Goal: Information Seeking & Learning: Learn about a topic

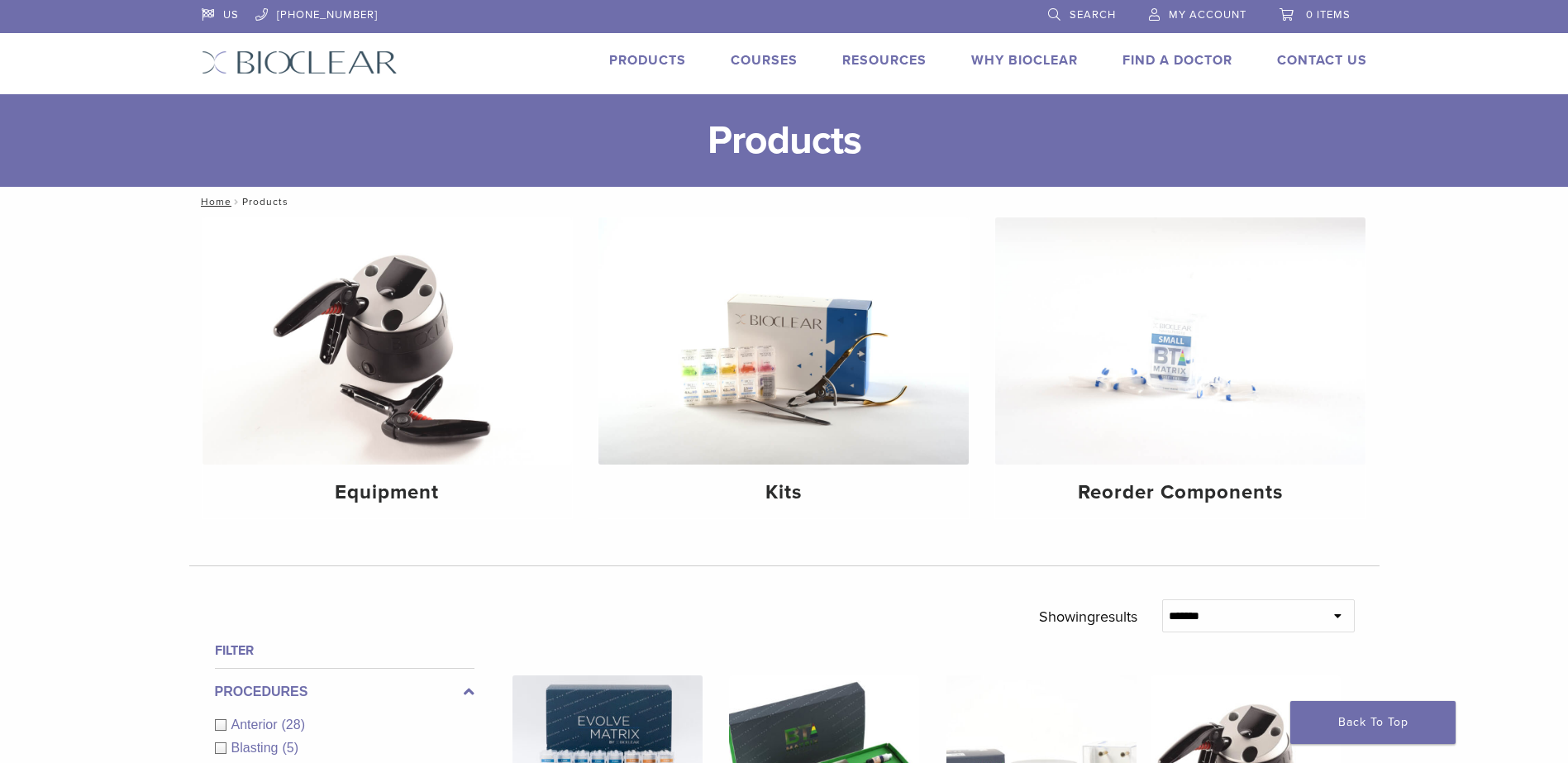
click at [756, 66] on link "Courses" at bounding box center [765, 60] width 67 height 16
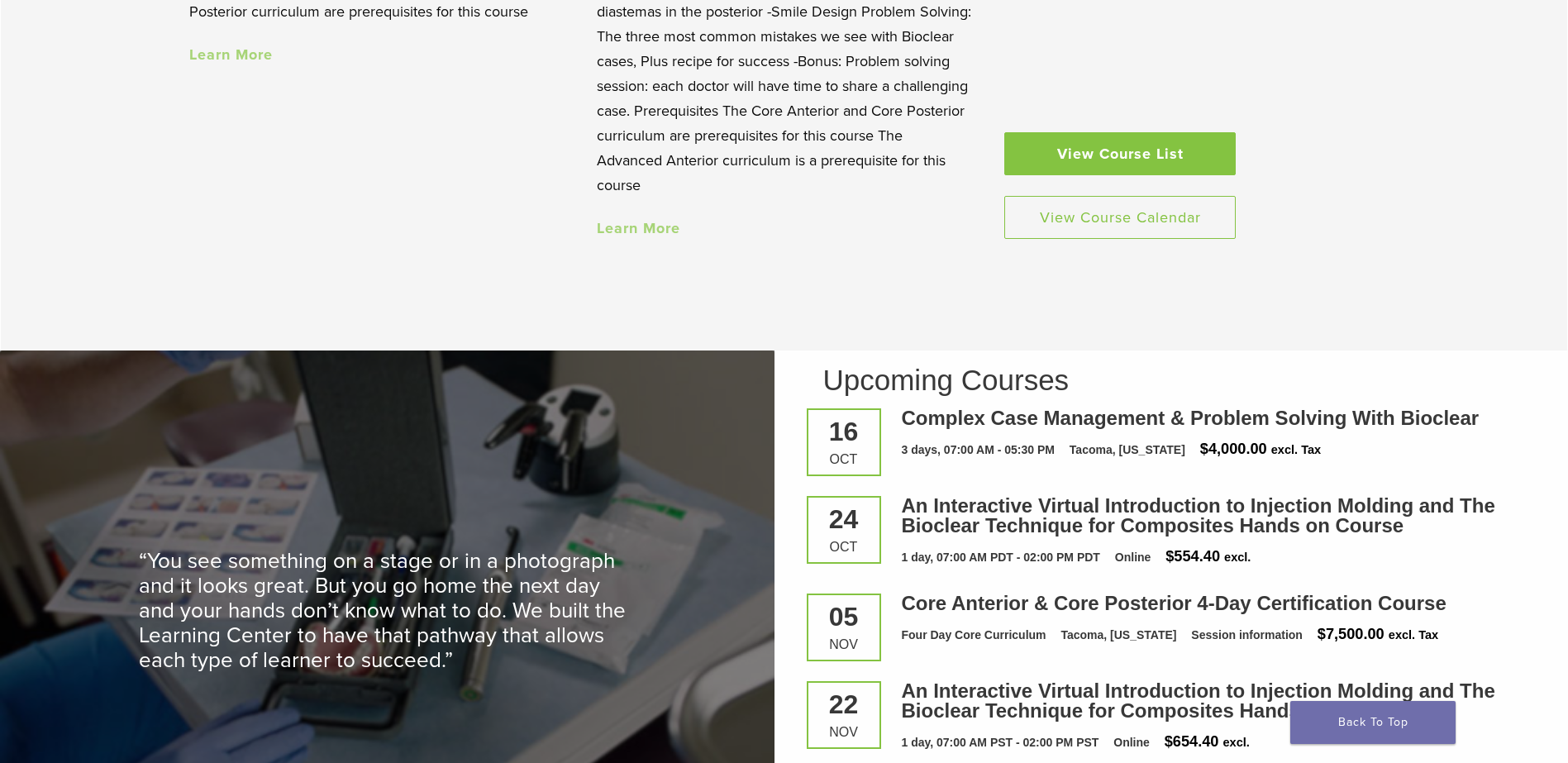
scroll to position [2067, 0]
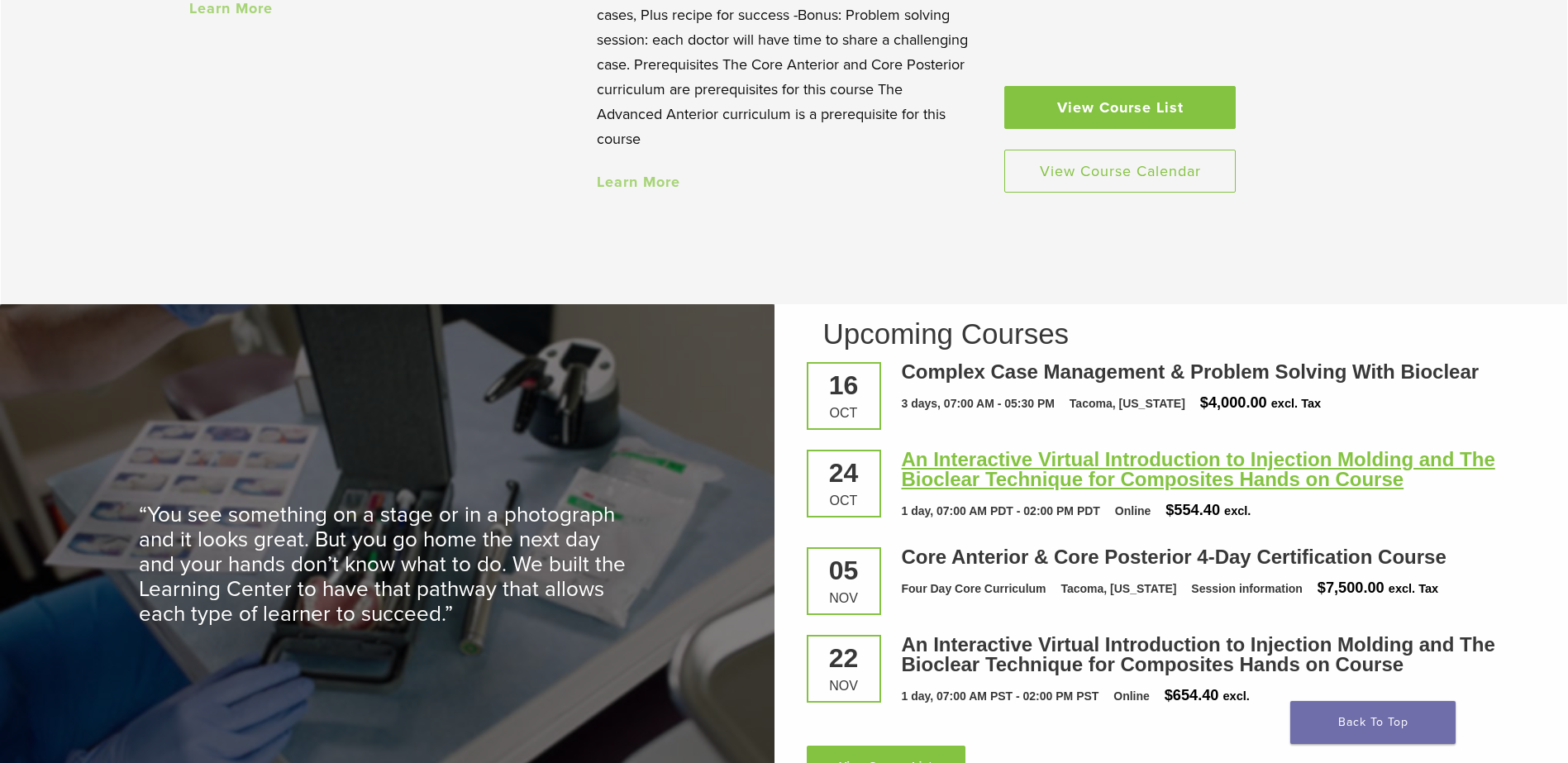
click at [1079, 460] on link "An Interactive Virtual Introduction to Injection Molding and The Bioclear Techn…" at bounding box center [1198, 469] width 593 height 42
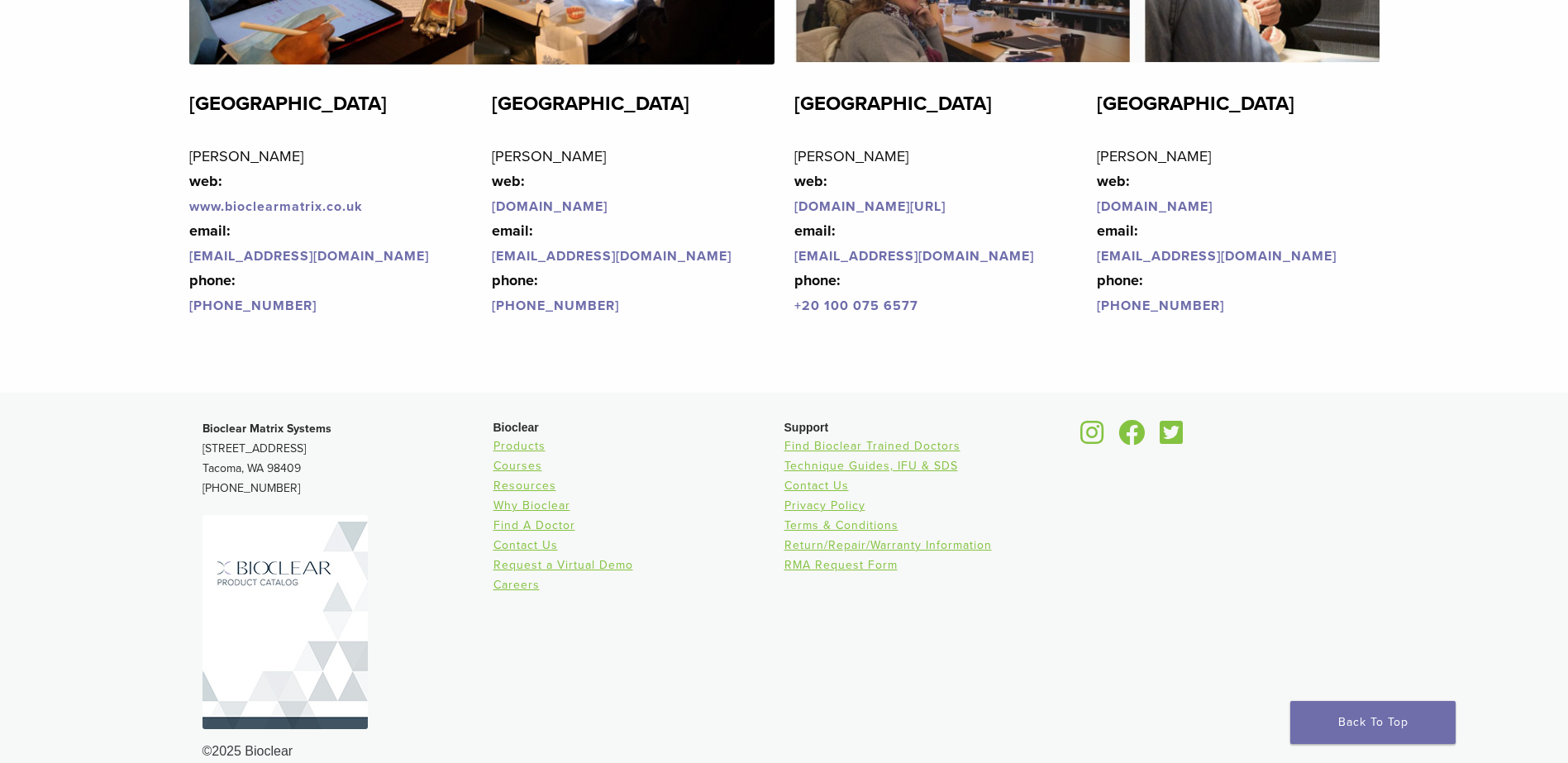
scroll to position [4038, 0]
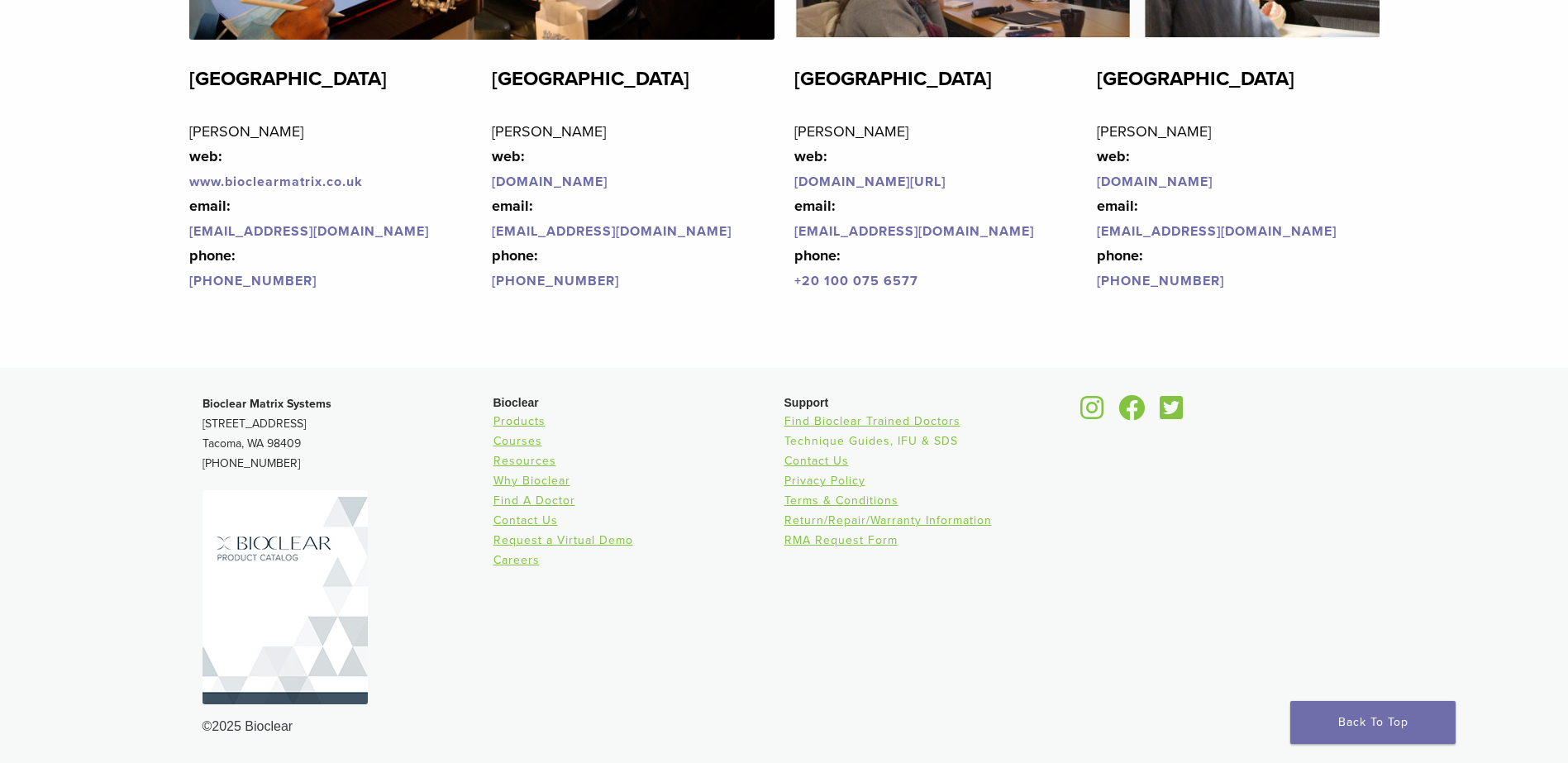
click at [932, 444] on link "Technique Guides, IFU & SDS" at bounding box center [871, 441] width 174 height 14
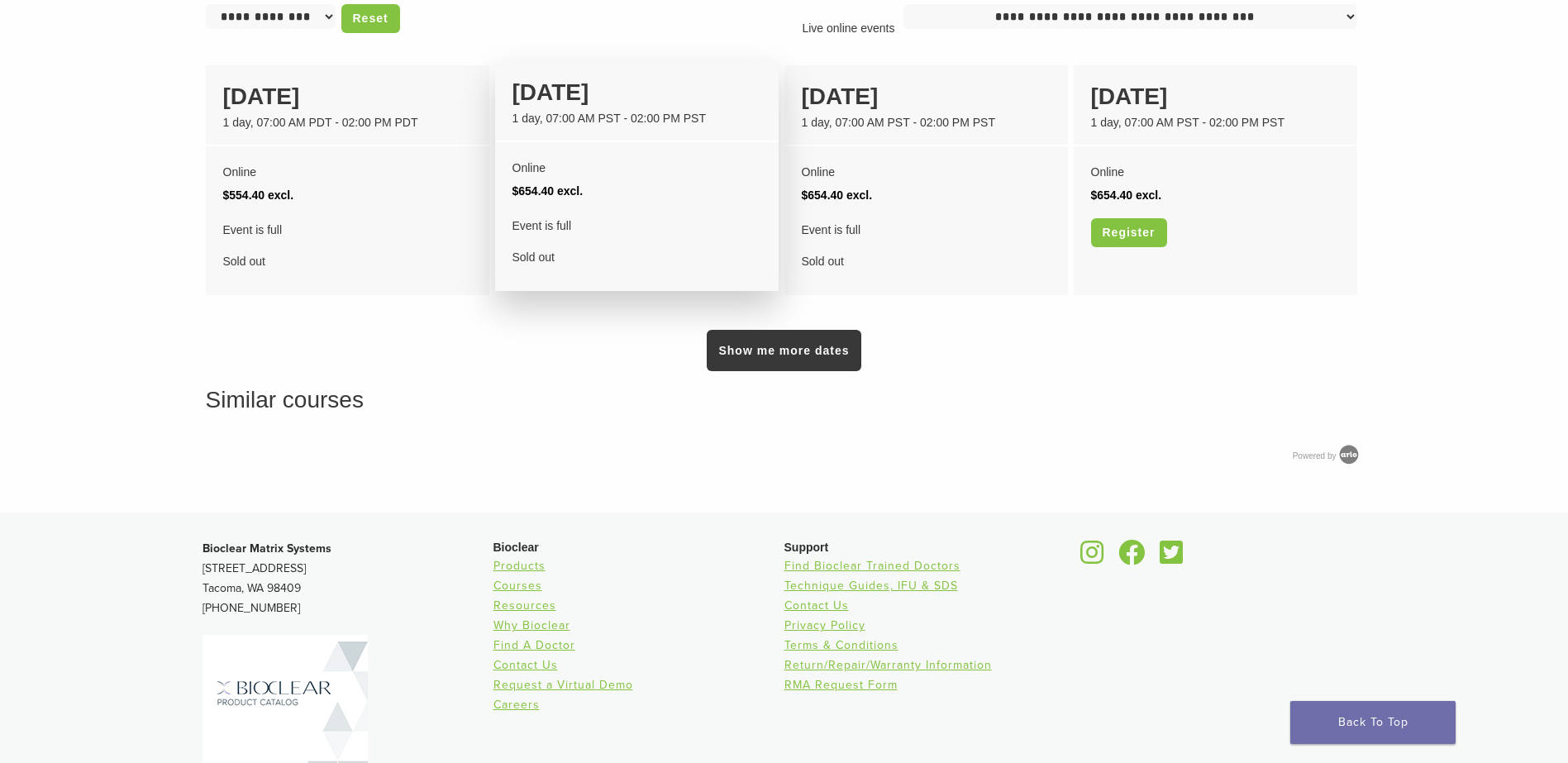
scroll to position [1406, 0]
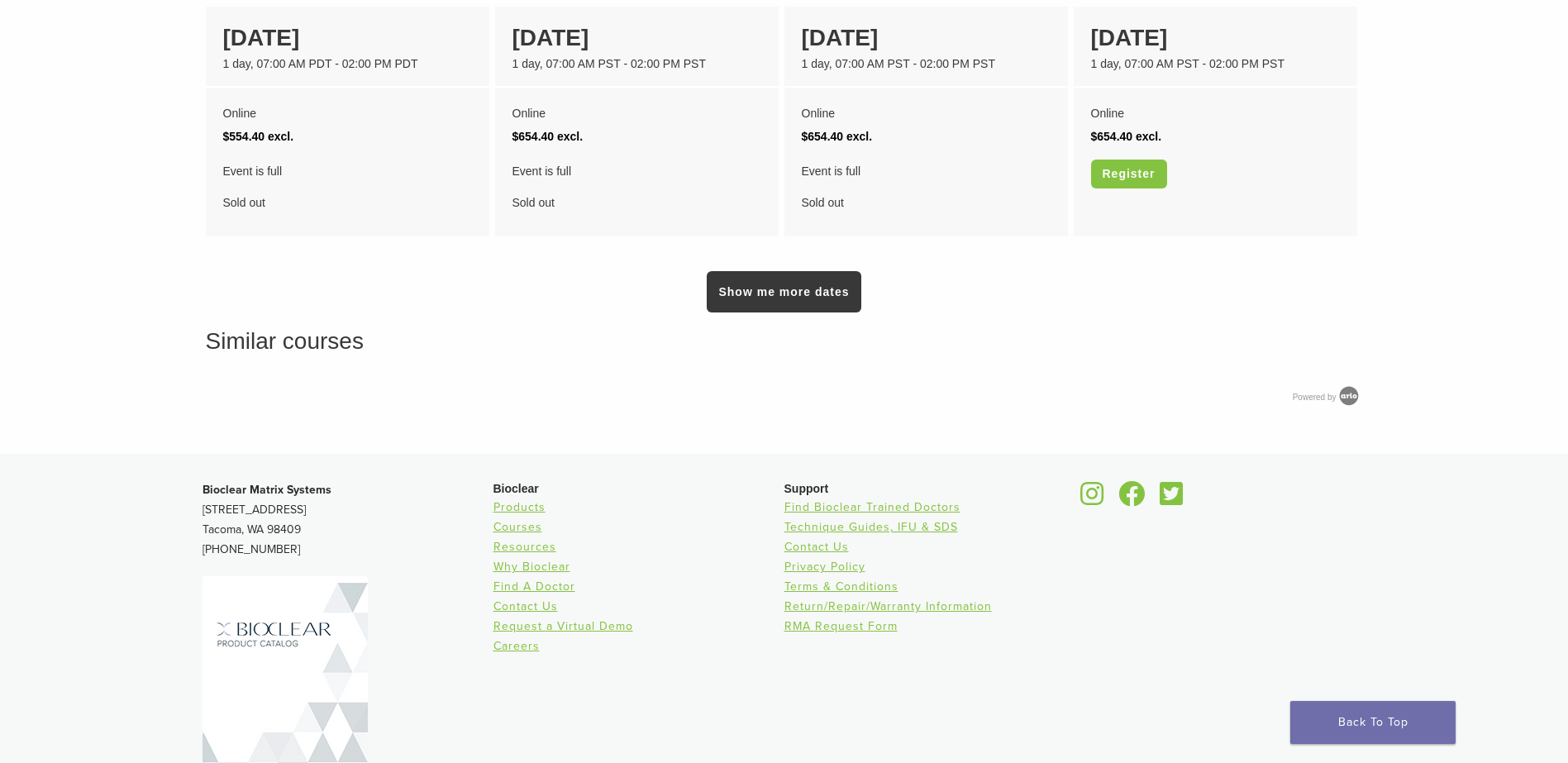
click at [711, 286] on link "Show me more dates" at bounding box center [784, 292] width 154 height 41
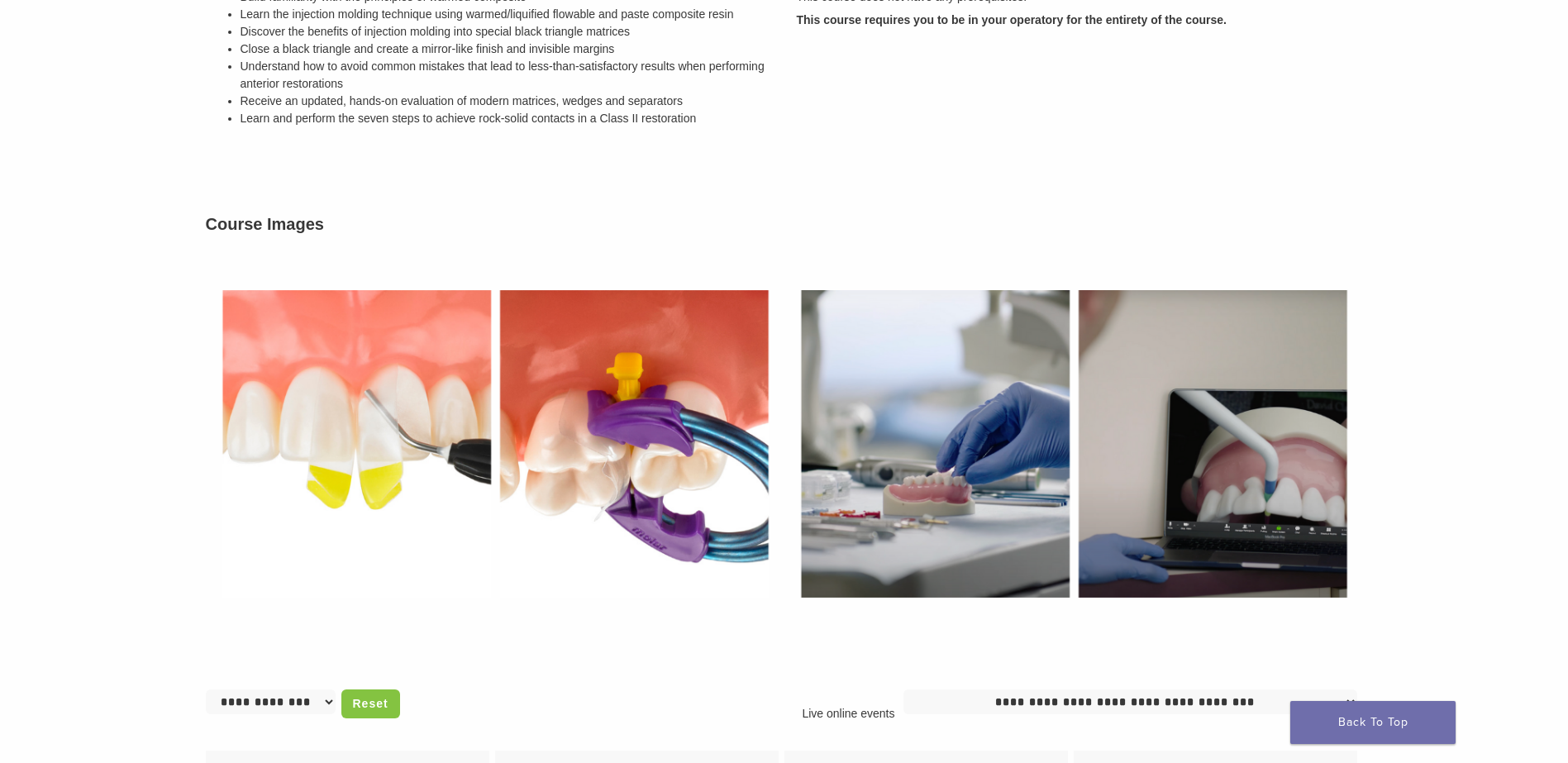
scroll to position [1158, 0]
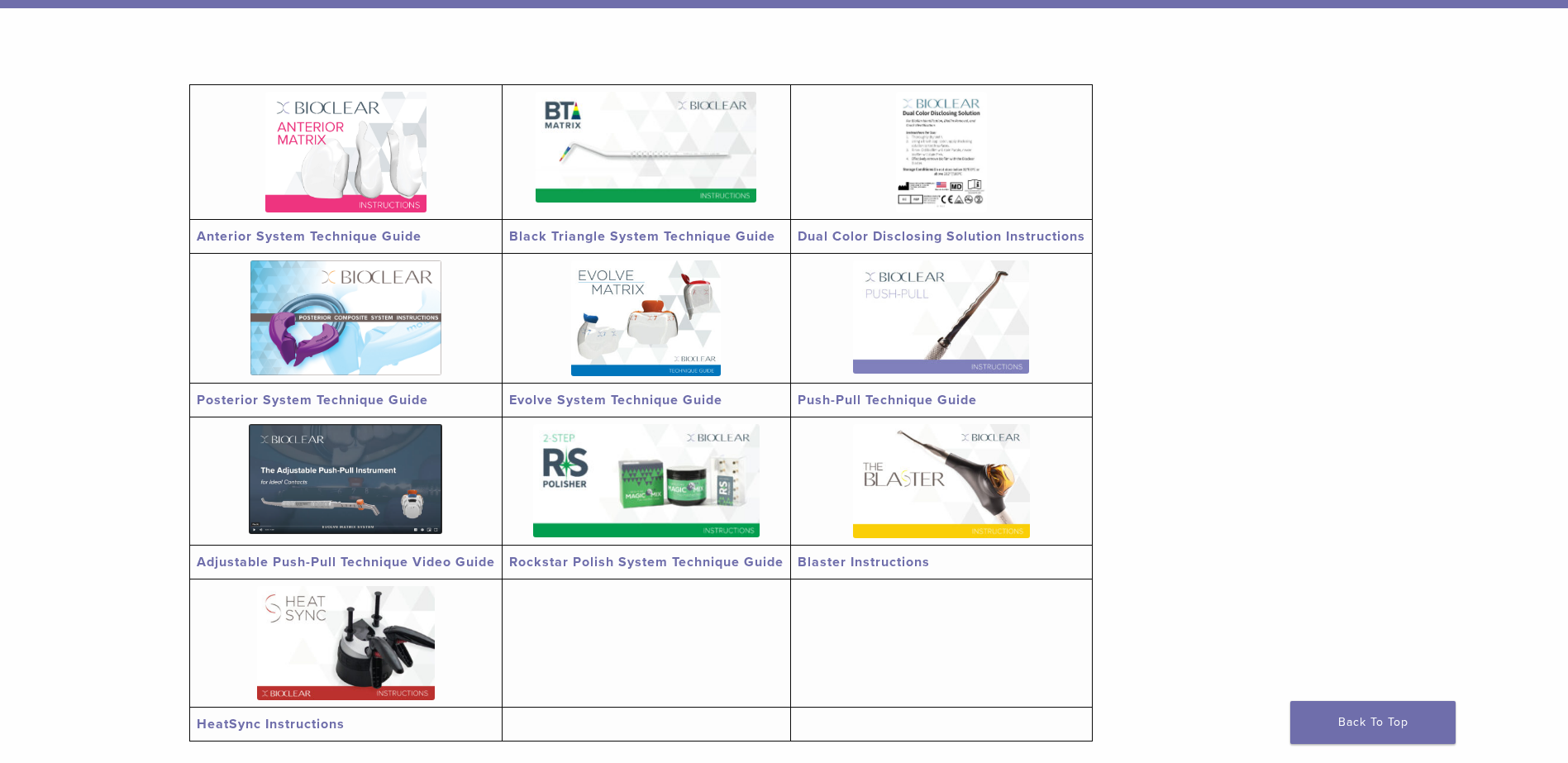
scroll to position [331, 0]
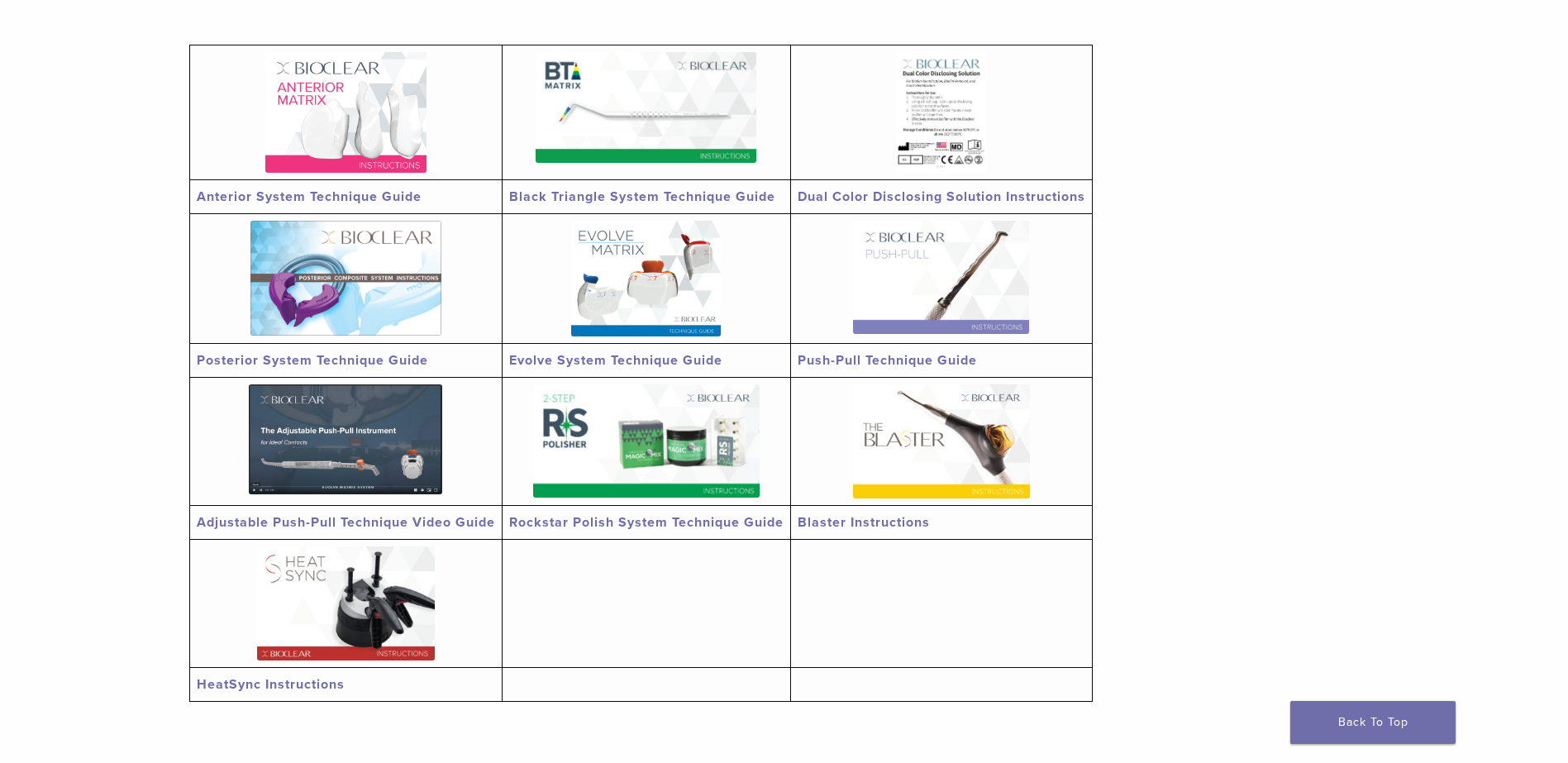
click at [378, 303] on img at bounding box center [346, 278] width 191 height 115
click at [386, 444] on img at bounding box center [345, 439] width 194 height 110
click at [390, 624] on img at bounding box center [345, 603] width 178 height 115
click at [947, 496] on img at bounding box center [941, 441] width 177 height 115
click at [395, 153] on img at bounding box center [345, 113] width 161 height 121
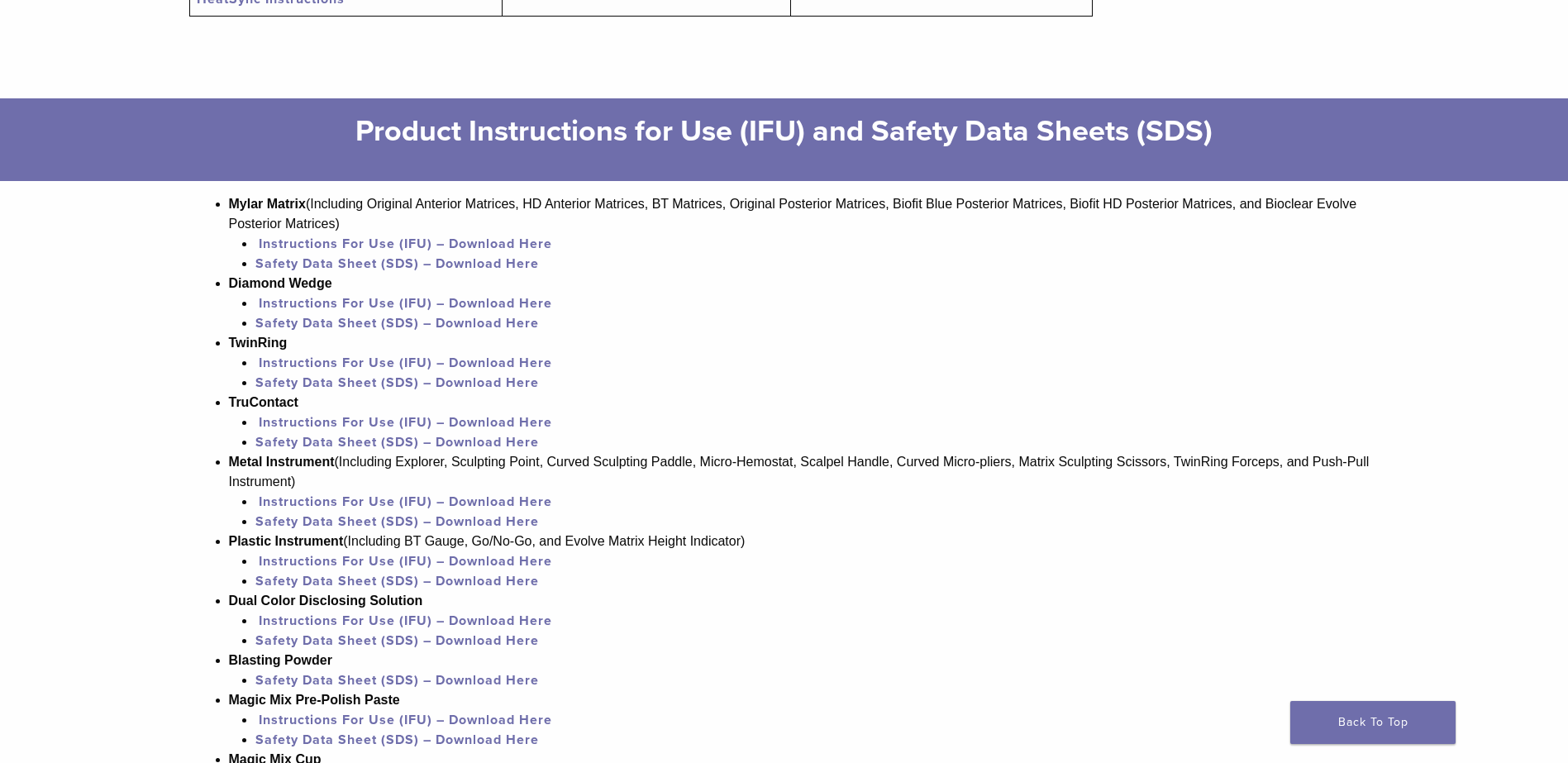
scroll to position [1595, 0]
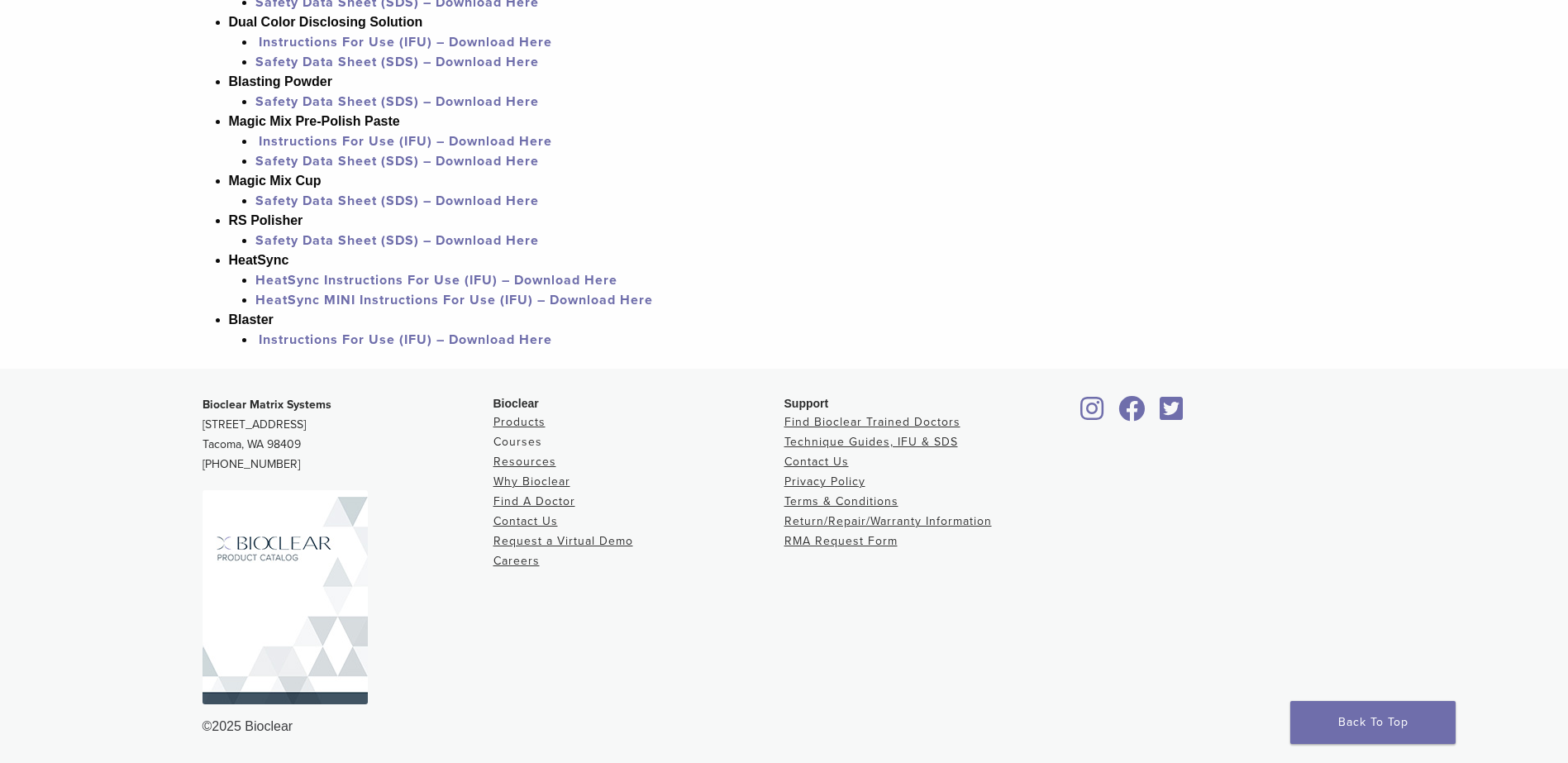
click at [521, 439] on link "Courses" at bounding box center [518, 442] width 49 height 14
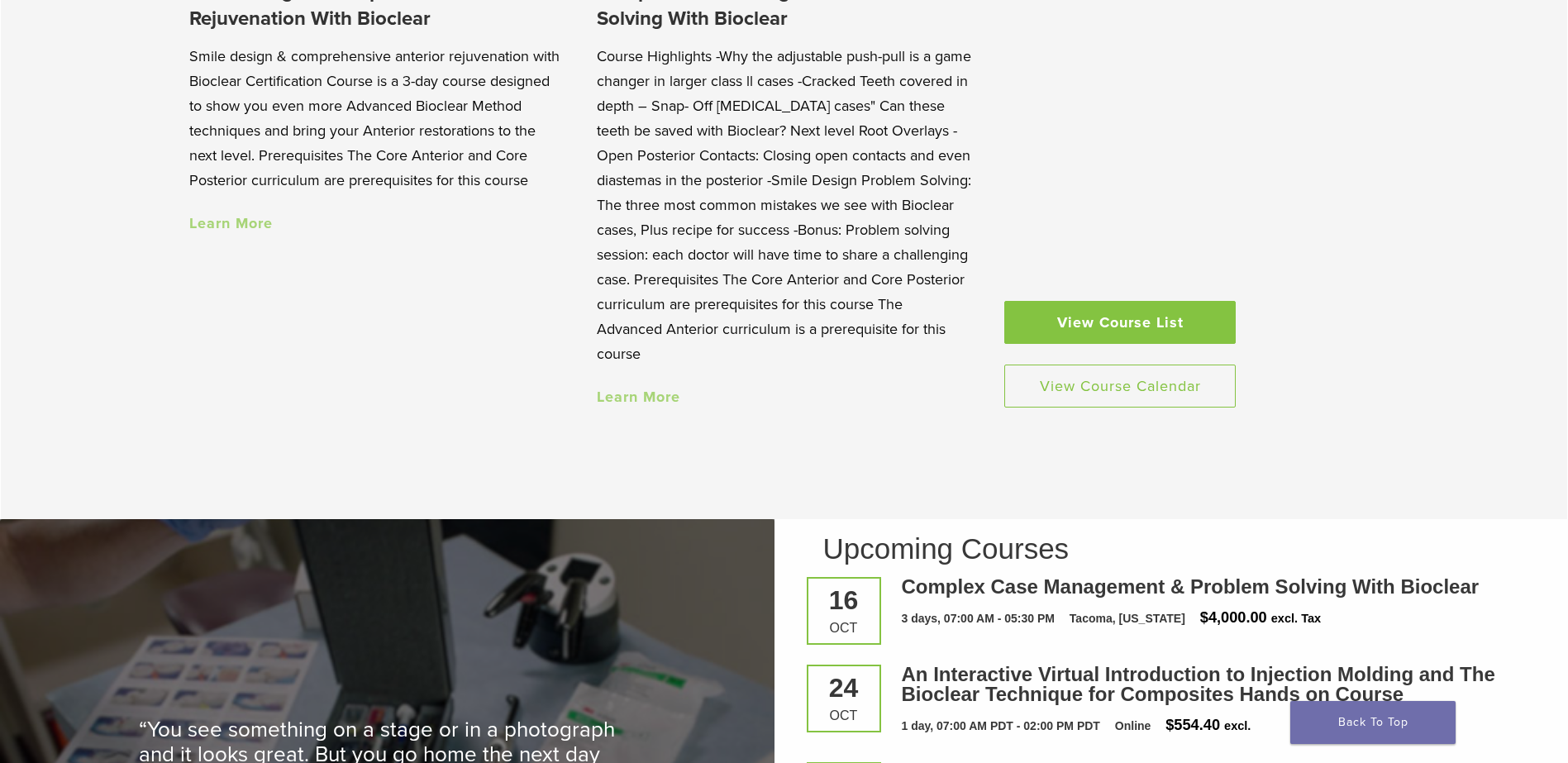
scroll to position [2150, 0]
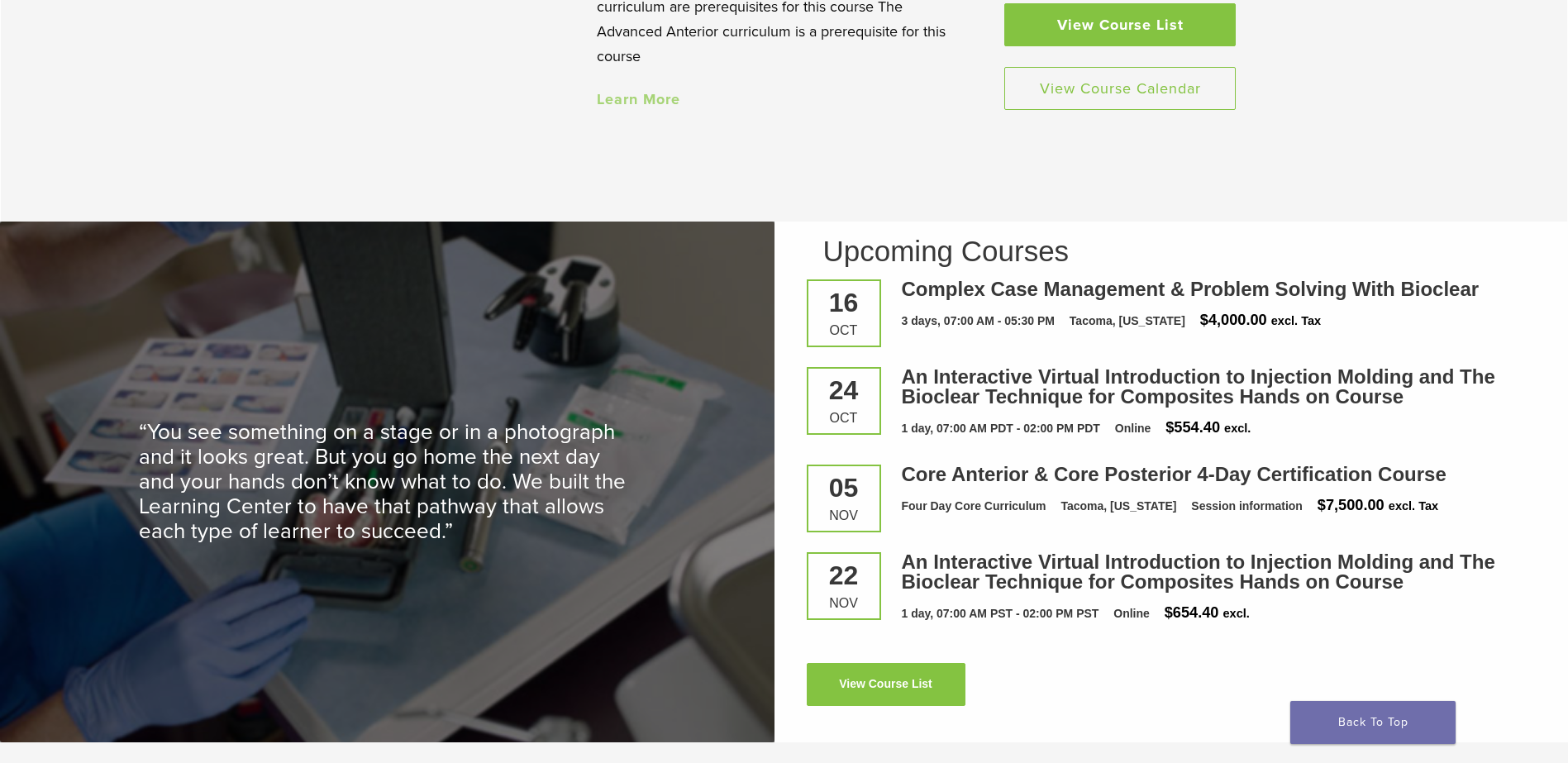
click at [1114, 37] on link "View Course List" at bounding box center [1120, 25] width 232 height 43
